Goal: Task Accomplishment & Management: Use online tool/utility

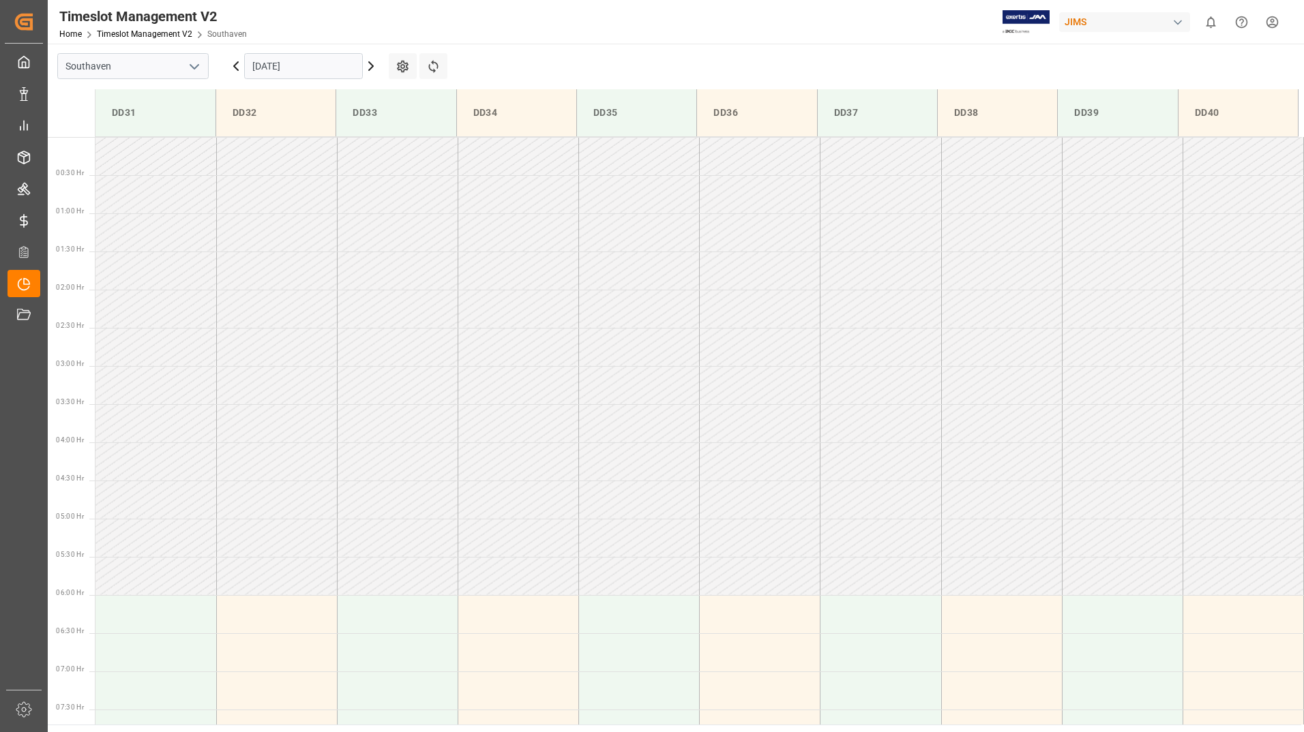
scroll to position [439, 0]
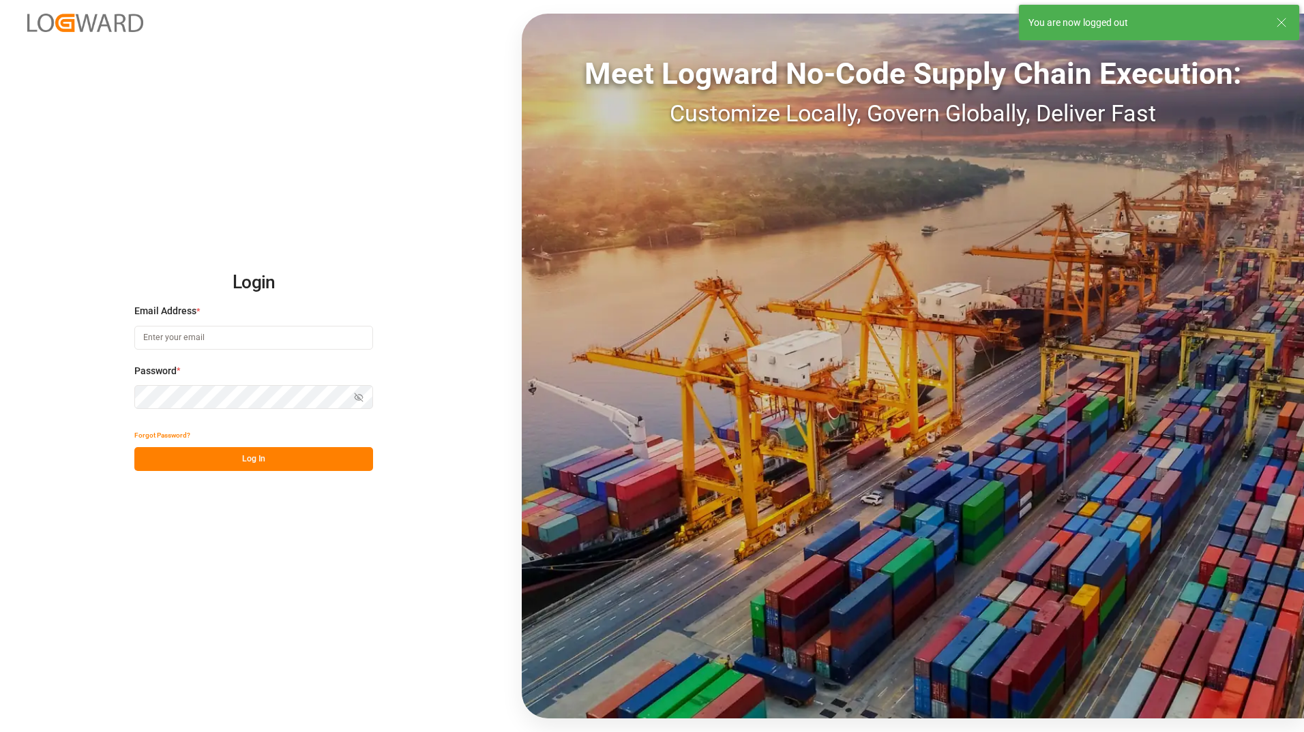
click at [194, 340] on input at bounding box center [253, 338] width 239 height 24
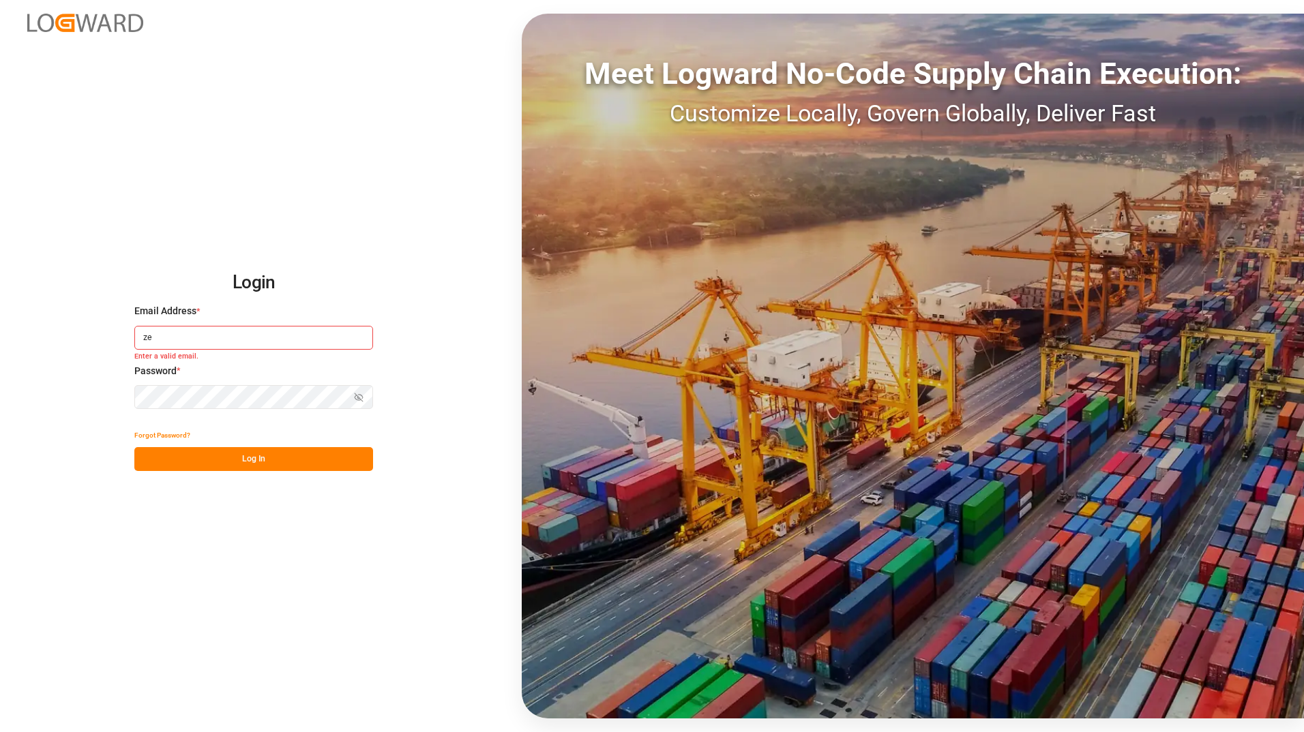
type input "z"
type input "[PERSON_NAME][EMAIL_ADDRESS][DOMAIN_NAME]"
click at [259, 460] on button "Log In" at bounding box center [253, 459] width 239 height 24
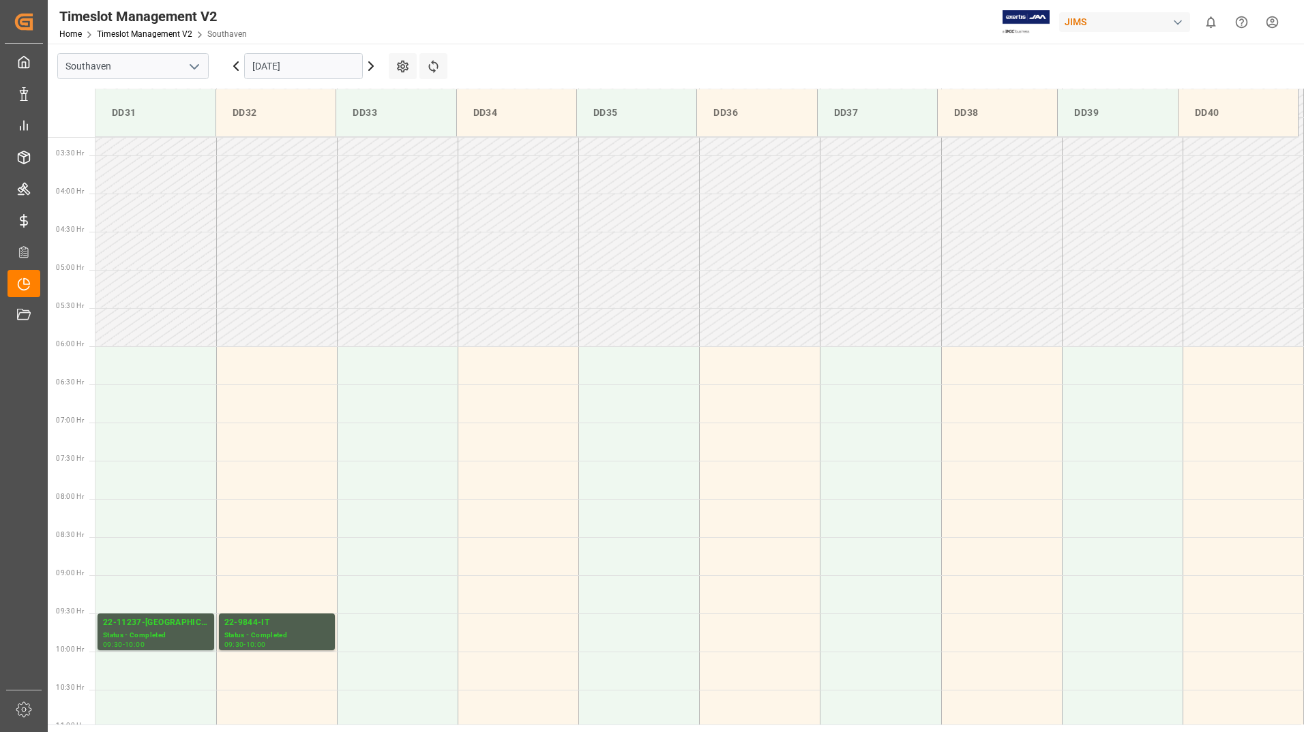
scroll to position [373, 0]
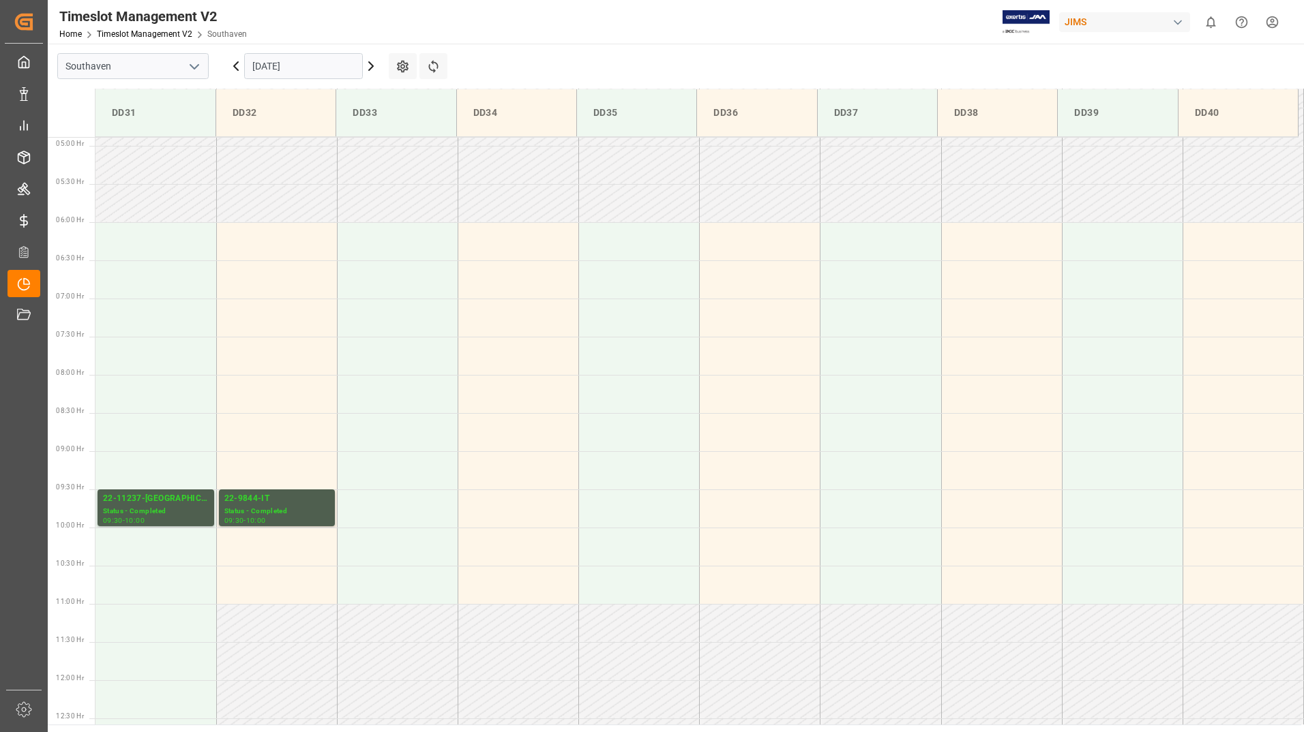
click at [372, 65] on icon at bounding box center [371, 66] width 4 height 8
click at [372, 63] on icon at bounding box center [371, 66] width 16 height 16
